Goal: Find specific page/section: Find specific page/section

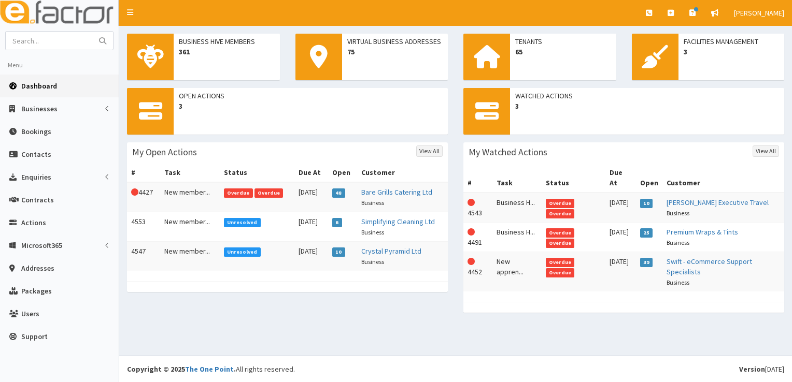
click at [59, 86] on link "Dashboard" at bounding box center [59, 86] width 119 height 23
click at [67, 43] on input "text" at bounding box center [49, 41] width 87 height 18
type input "h"
type input "kitchen"
click at [92, 32] on button "submit" at bounding box center [102, 41] width 21 height 18
